Goal: Use online tool/utility: Utilize a website feature to perform a specific function

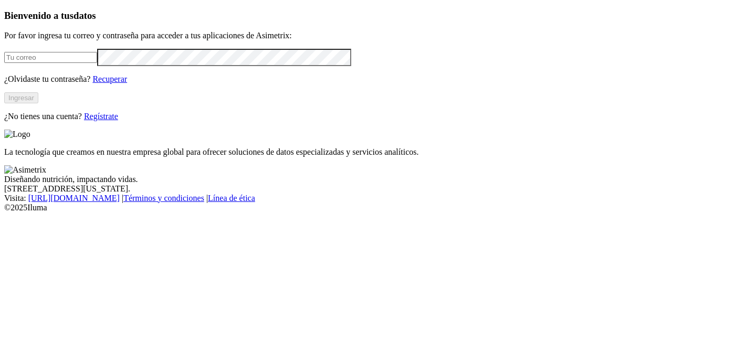
type input "[EMAIL_ADDRESS][PERSON_NAME][DOMAIN_NAME]"
click at [38, 103] on button "Ingresar" at bounding box center [21, 97] width 34 height 11
